Goal: Task Accomplishment & Management: Manage account settings

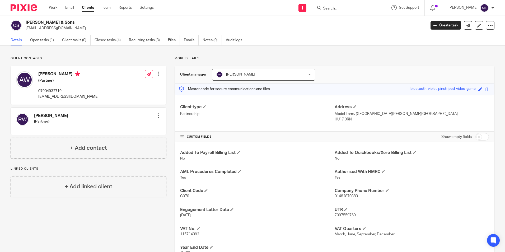
click at [340, 11] on input "Search" at bounding box center [347, 8] width 48 height 5
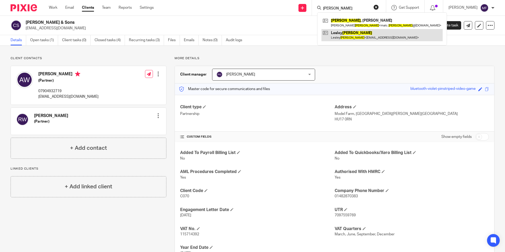
type input "hodgson"
click at [362, 32] on link at bounding box center [382, 35] width 121 height 12
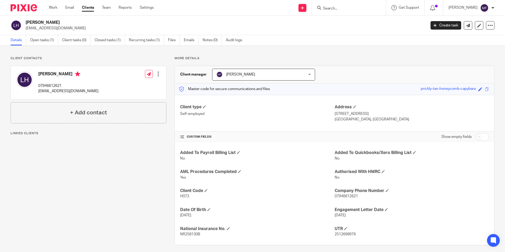
click at [38, 40] on link "Open tasks (1)" at bounding box center [44, 40] width 28 height 10
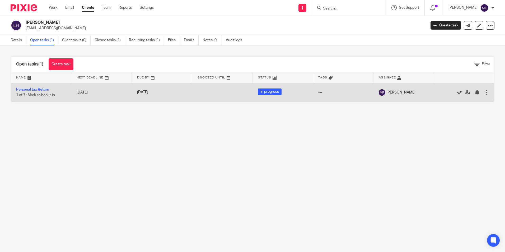
click at [458, 93] on icon at bounding box center [460, 92] width 5 height 5
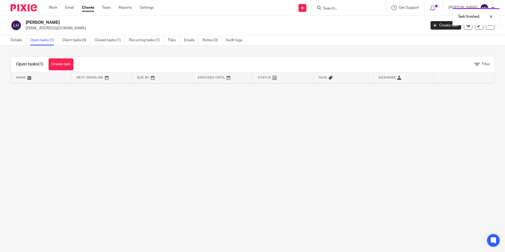
click at [344, 5] on div "Task finished." at bounding box center [376, 15] width 247 height 20
click at [339, 7] on div "Task finished." at bounding box center [376, 15] width 247 height 20
click at [339, 5] on form at bounding box center [351, 7] width 56 height 7
click at [340, 7] on input "Search" at bounding box center [347, 8] width 48 height 5
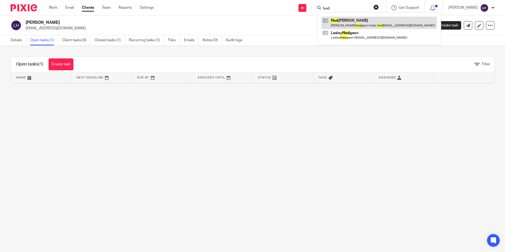
type input "hod"
click at [354, 21] on link at bounding box center [379, 23] width 115 height 12
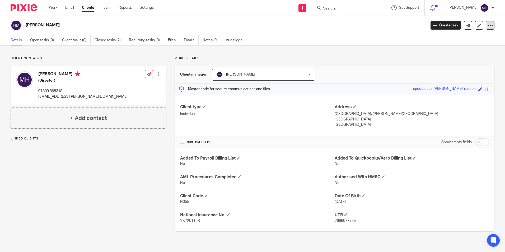
click at [490, 26] on div at bounding box center [490, 25] width 8 height 8
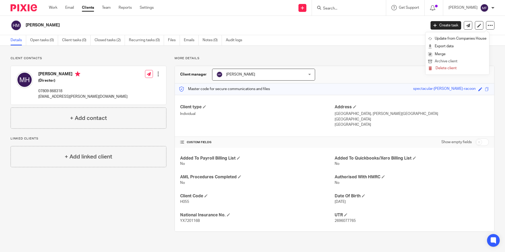
click at [454, 60] on button "Archive client" at bounding box center [457, 61] width 58 height 7
